Goal: Find specific page/section: Find specific page/section

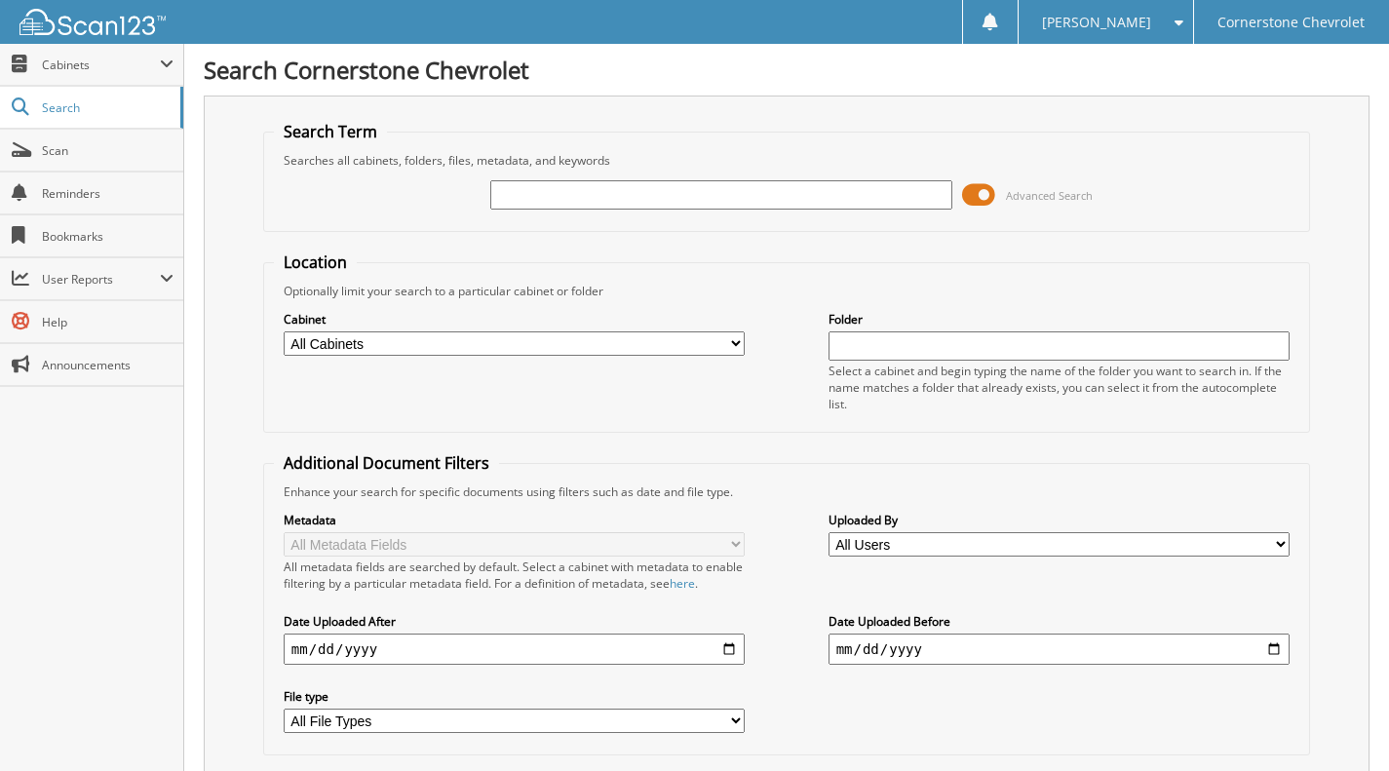
click at [525, 205] on input "text" at bounding box center [721, 194] width 462 height 29
type input "6191111"
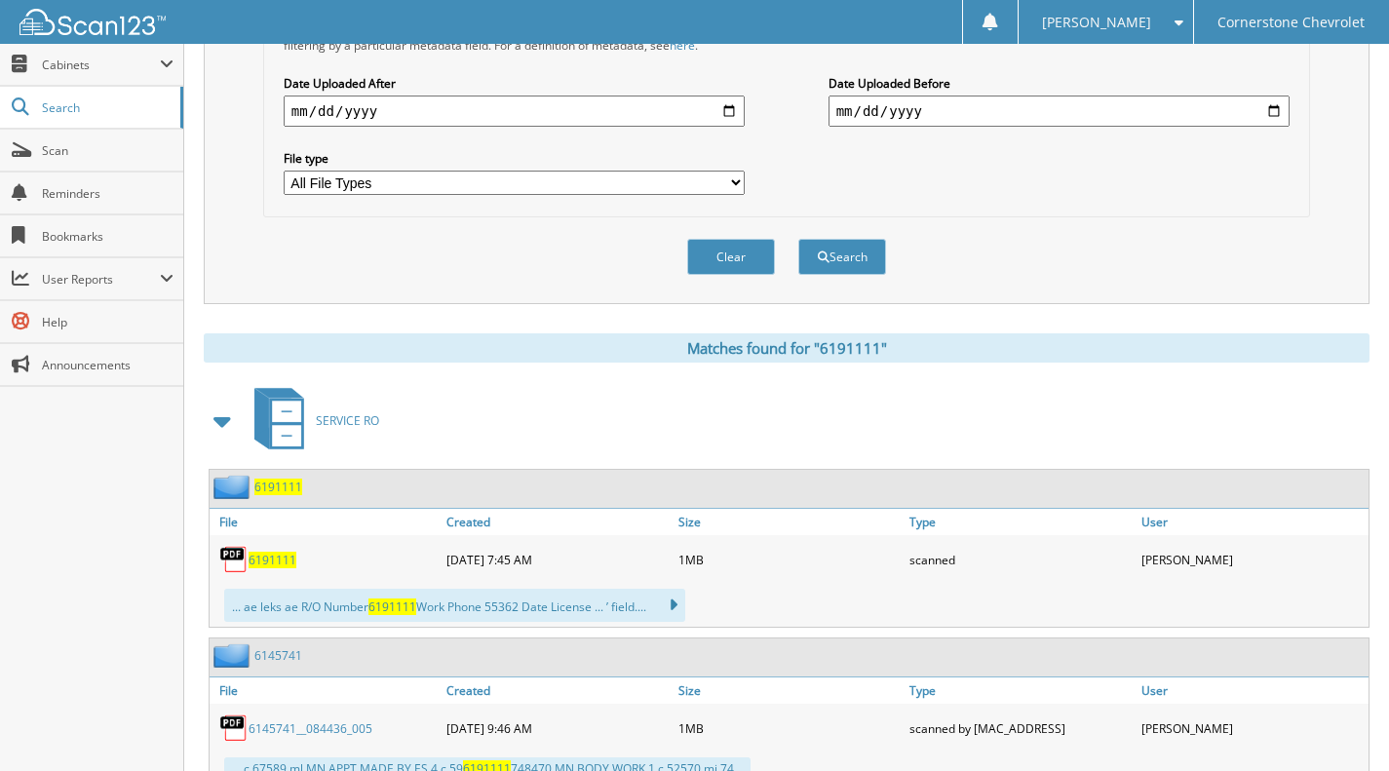
scroll to position [599, 0]
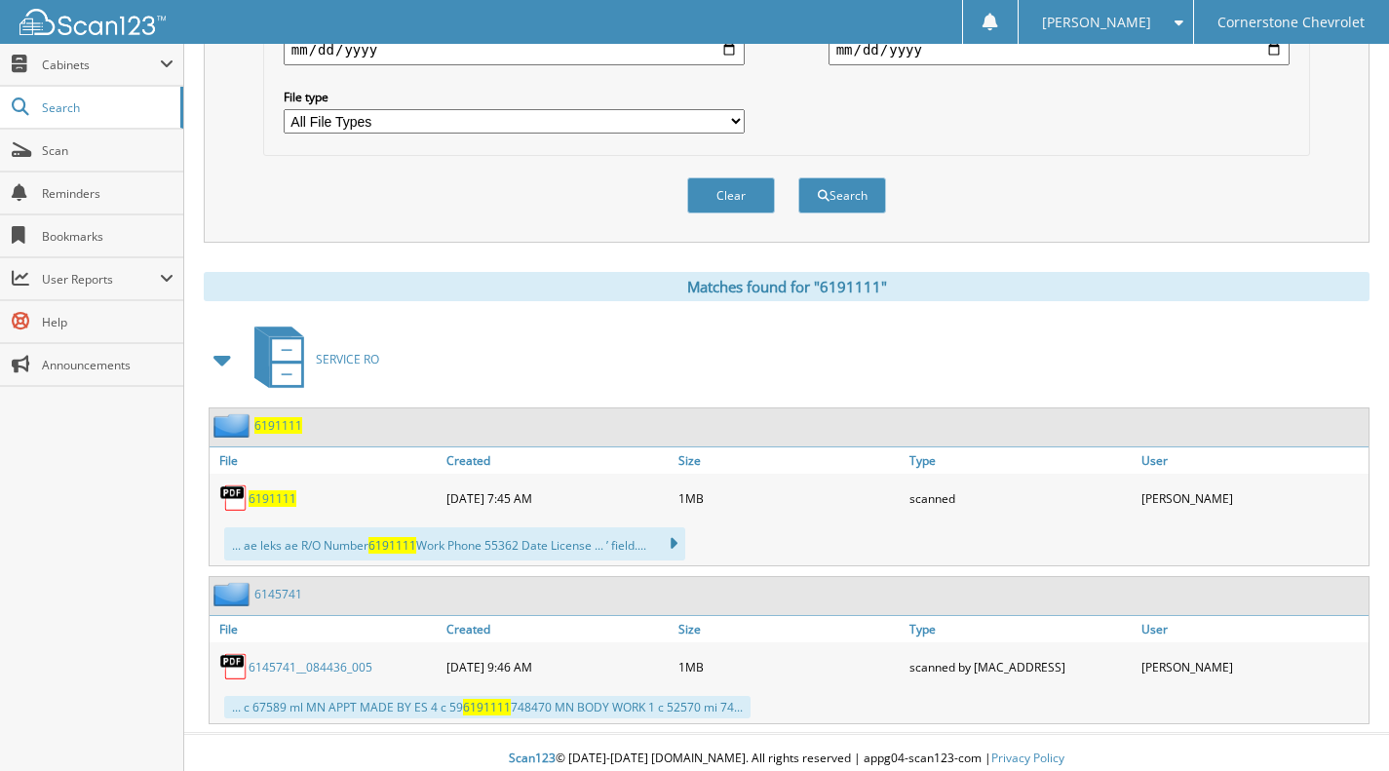
click at [277, 490] on span "6191111" at bounding box center [272, 498] width 48 height 17
